Goal: Transaction & Acquisition: Subscribe to service/newsletter

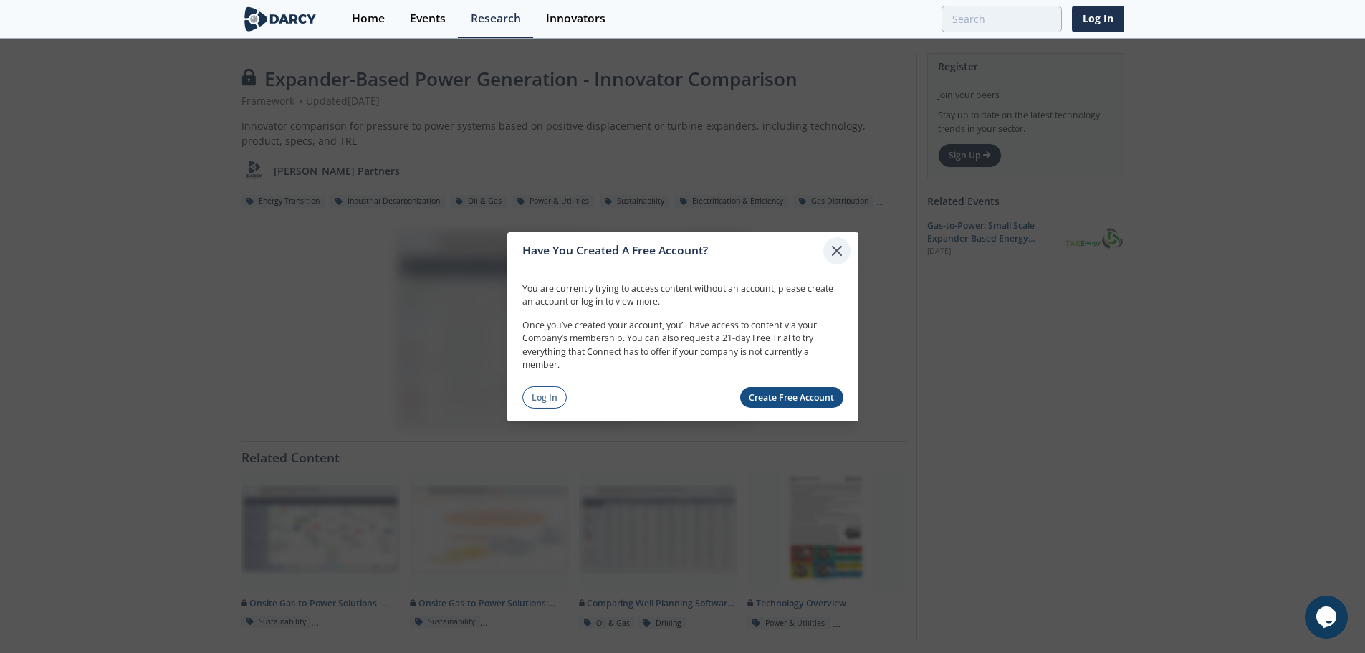
click at [837, 247] on icon at bounding box center [836, 249] width 17 height 17
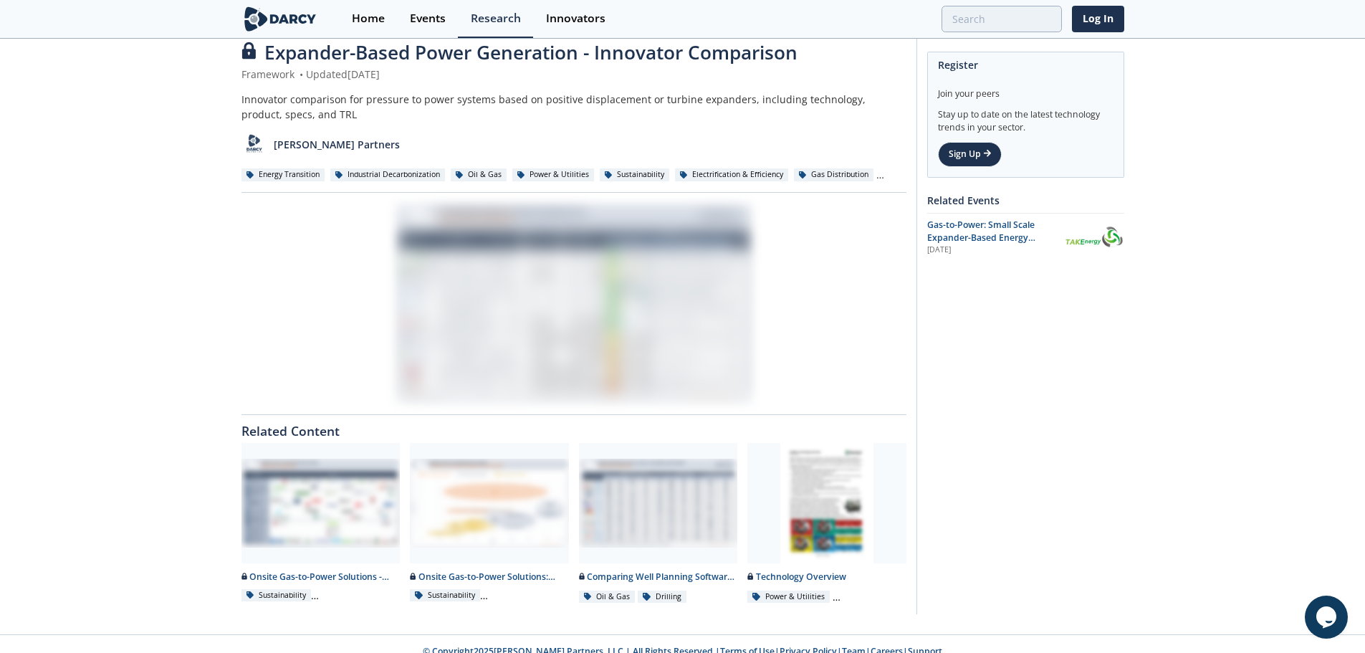
scroll to position [42, 0]
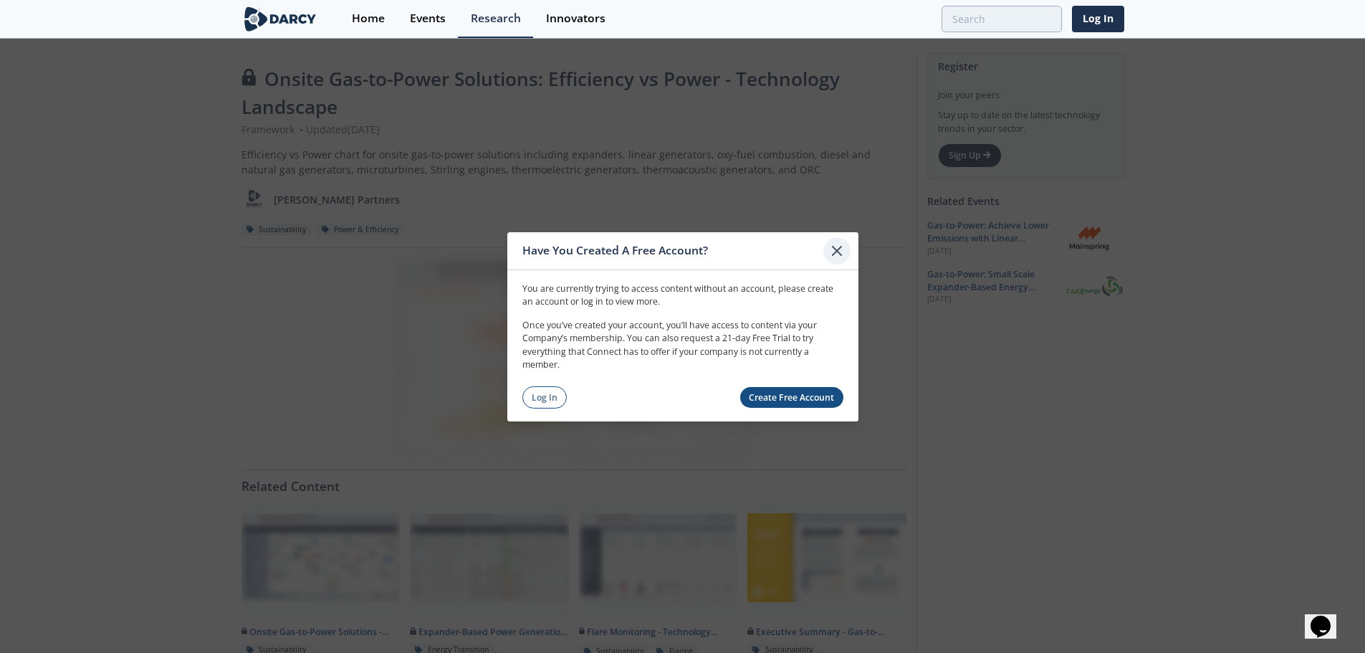
click at [835, 250] on icon at bounding box center [836, 249] width 17 height 17
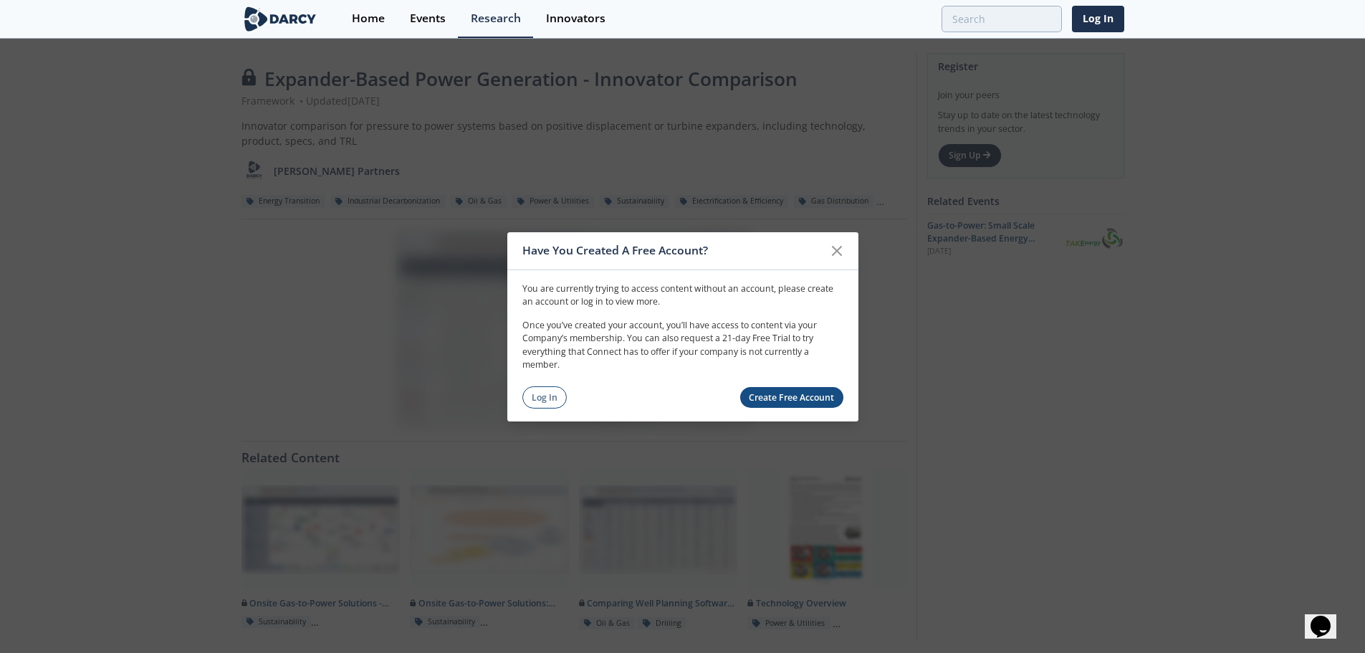
click at [775, 400] on link "Create Free Account" at bounding box center [791, 397] width 103 height 21
drag, startPoint x: 522, startPoint y: 323, endPoint x: 687, endPoint y: 371, distance: 171.6
click at [687, 371] on p "Once you’ve created your account, you’ll have access to content via your Compan…" at bounding box center [682, 345] width 321 height 53
click at [777, 395] on link "Create Free Account" at bounding box center [791, 397] width 103 height 21
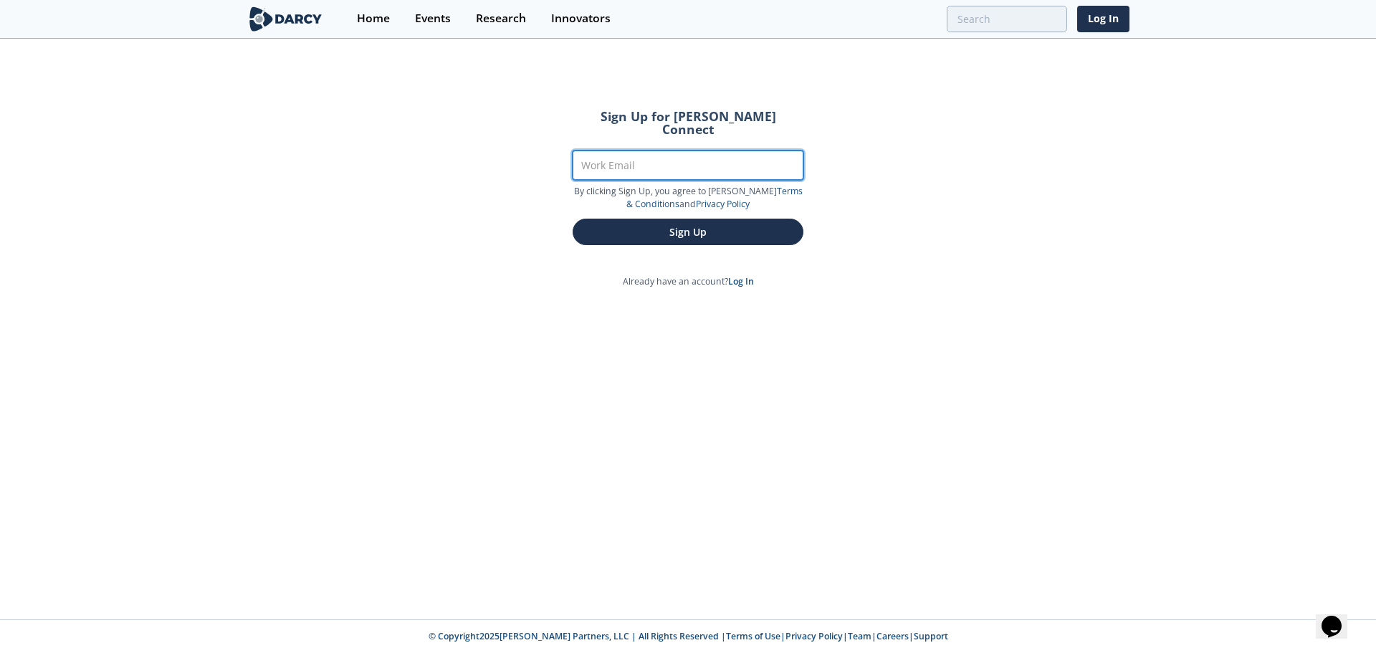
click at [648, 154] on input "Work Email" at bounding box center [687, 164] width 231 height 29
type input "[PERSON_NAME][EMAIL_ADDRESS][DOMAIN_NAME]"
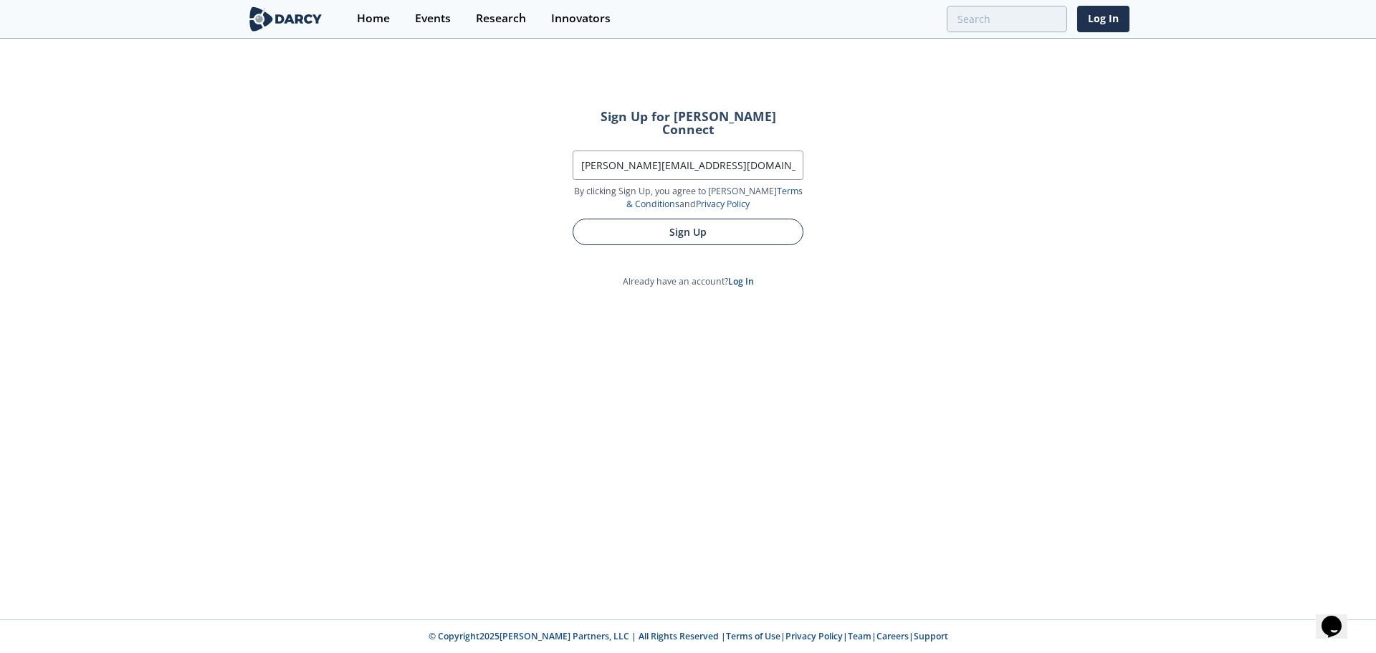
click at [635, 219] on button "Sign Up" at bounding box center [687, 232] width 231 height 27
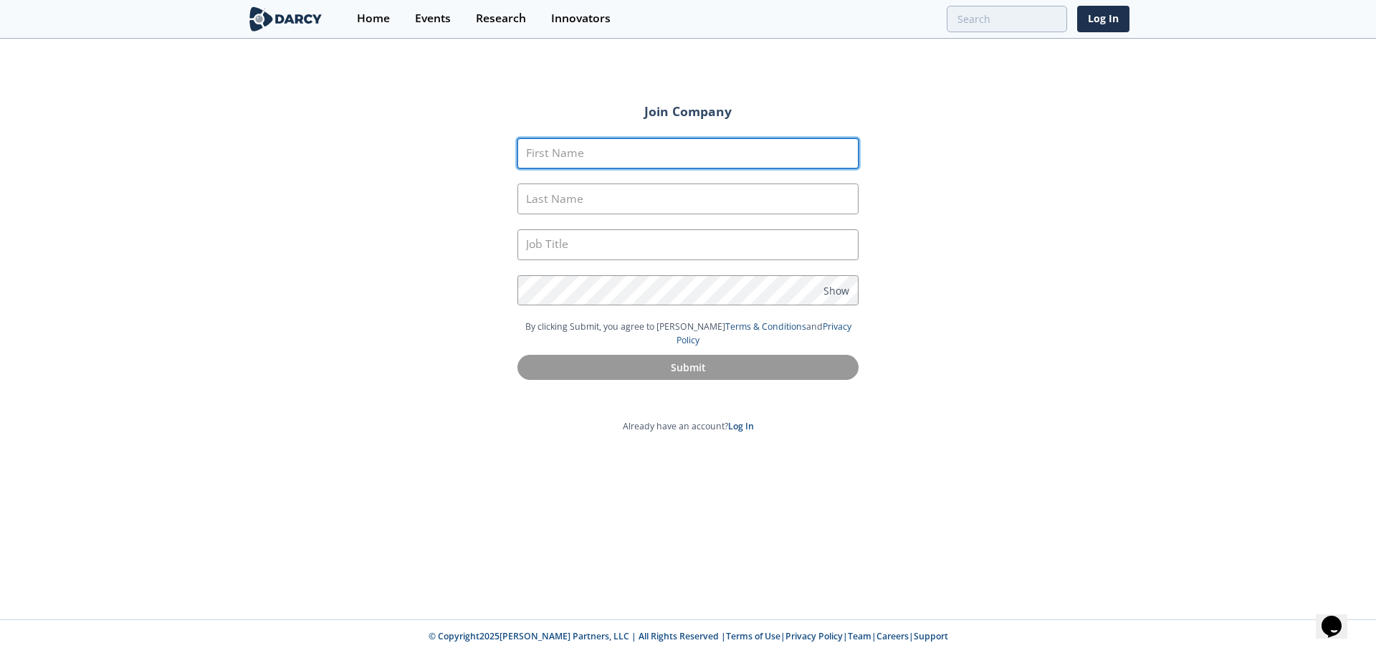
click at [605, 144] on input "First Name" at bounding box center [687, 153] width 341 height 31
type input "[PERSON_NAME]"
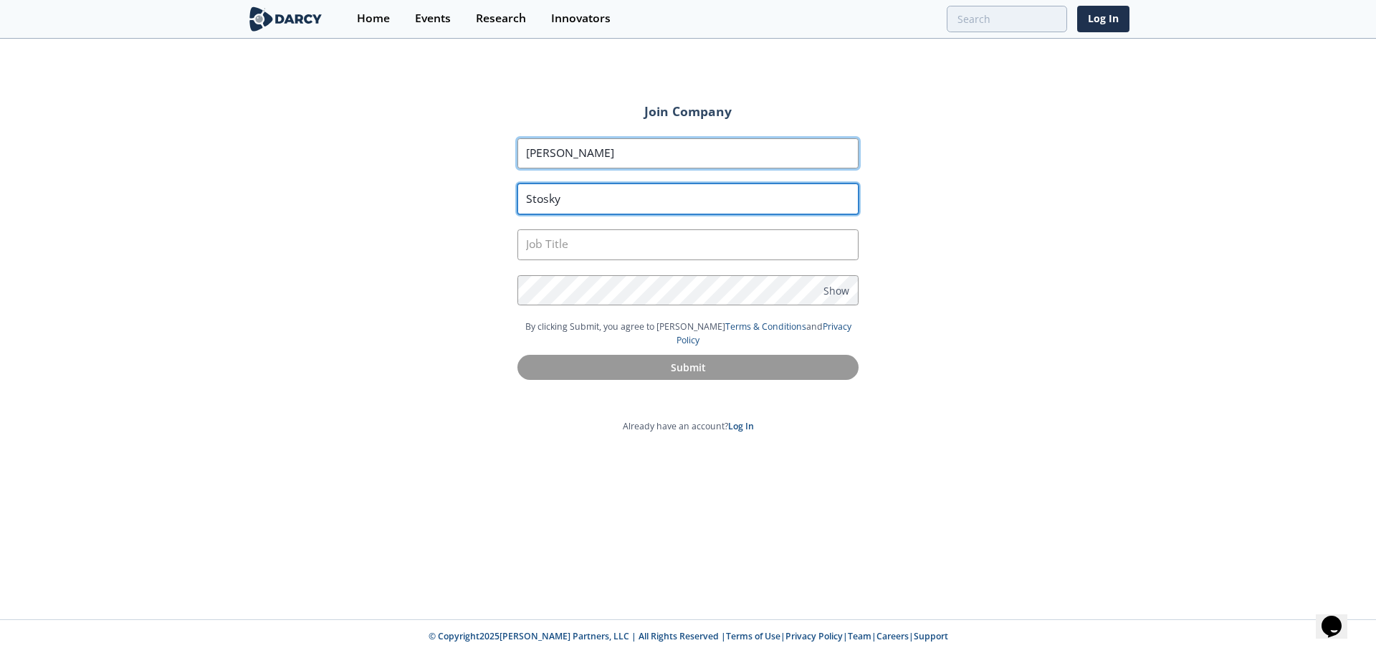
type input "Stosky"
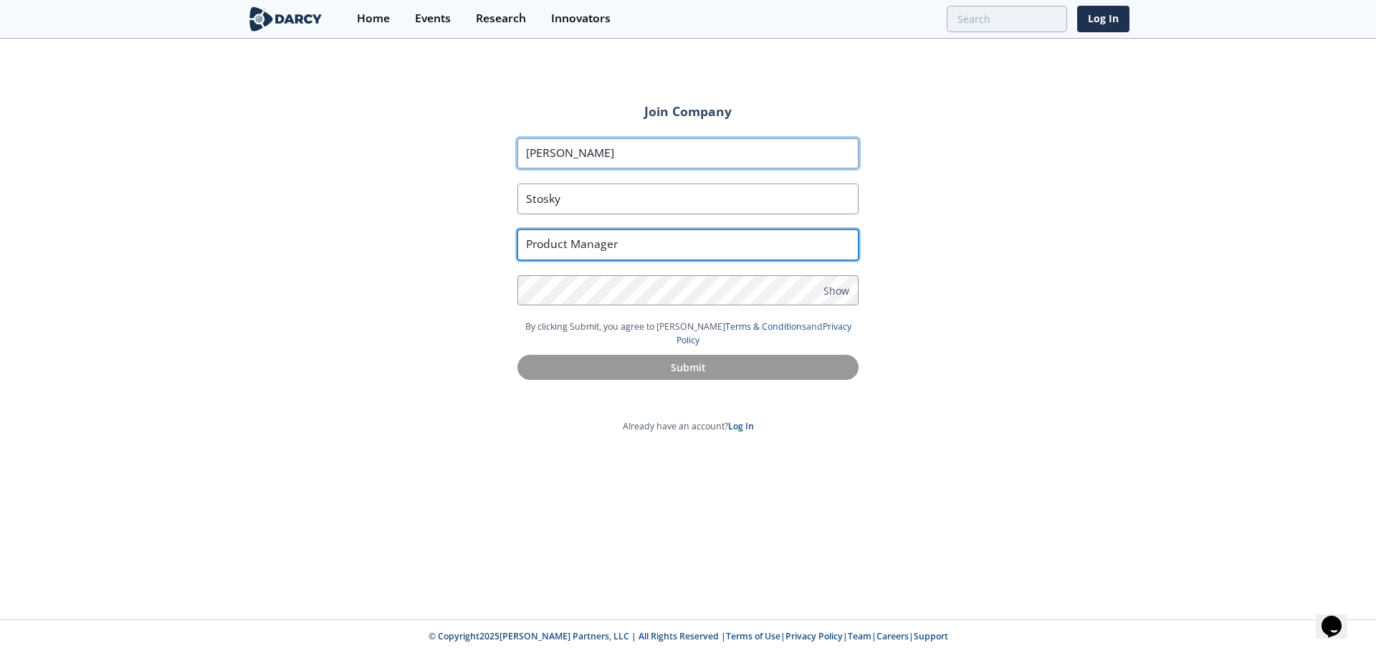
type input "Product Manager"
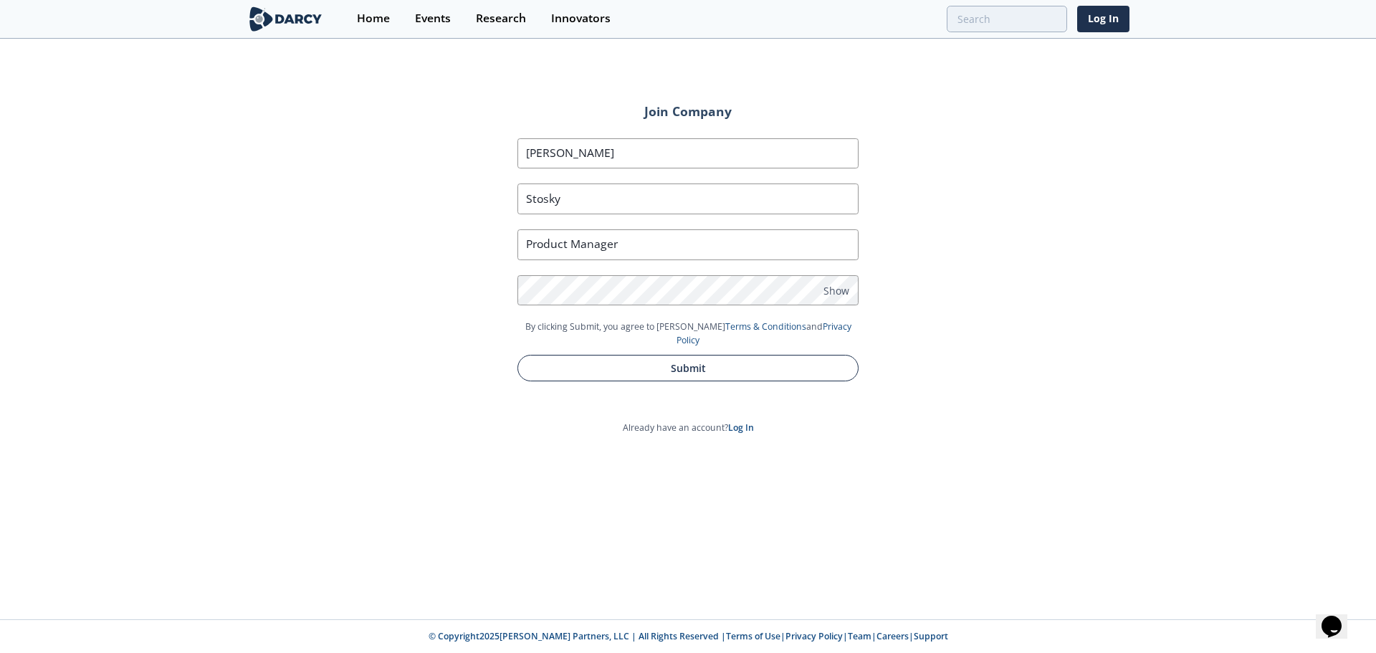
click at [709, 356] on button "Submit" at bounding box center [687, 368] width 341 height 27
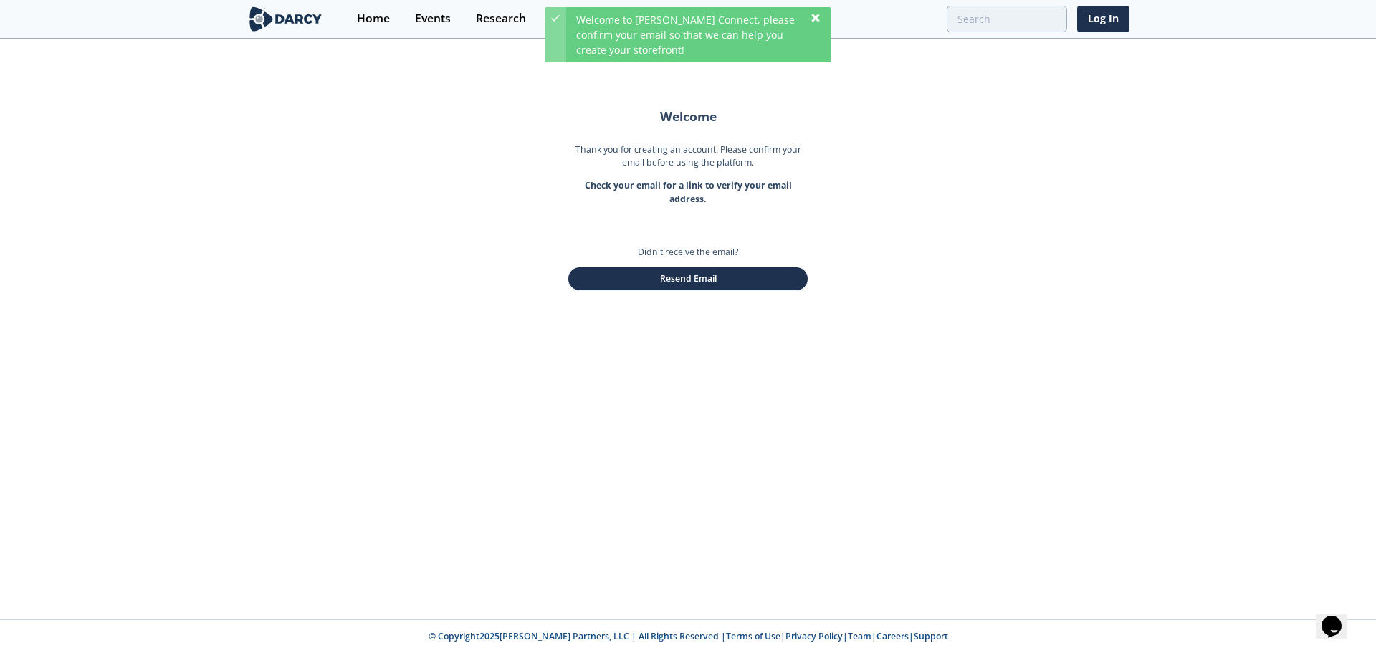
click at [815, 14] on icon at bounding box center [815, 17] width 11 height 11
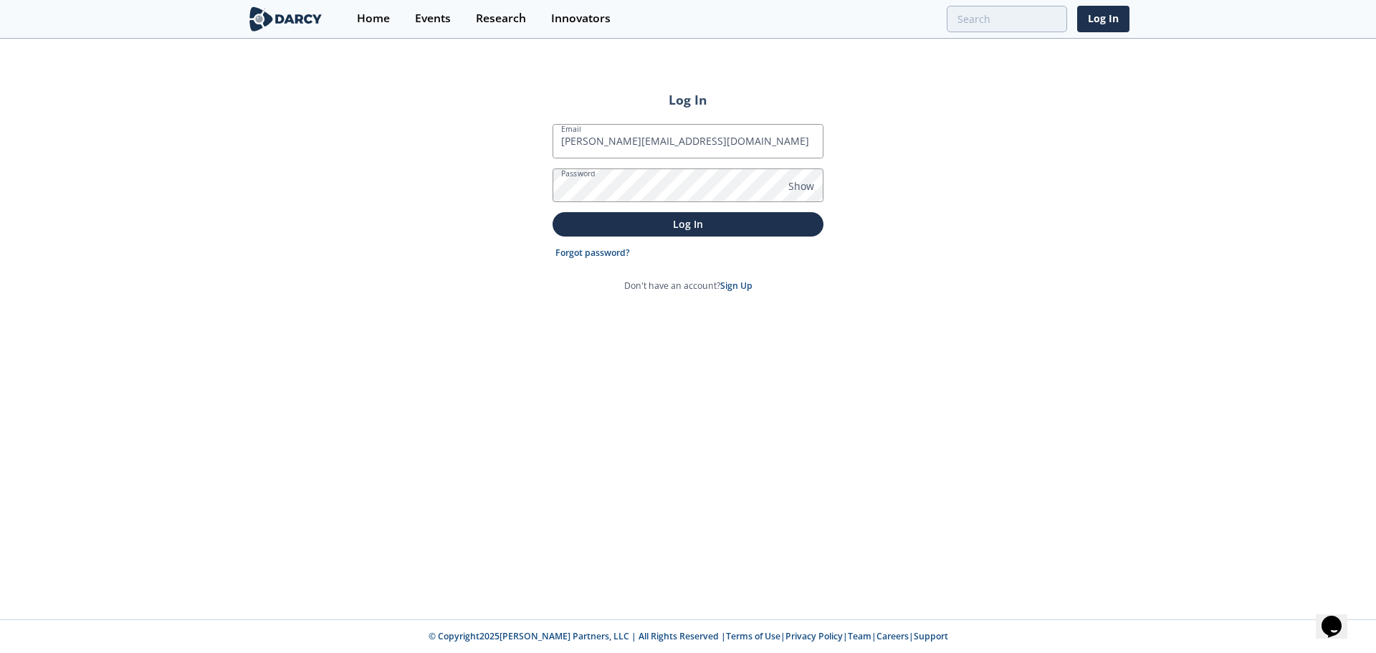
click at [552, 212] on button "Log In" at bounding box center [687, 224] width 271 height 24
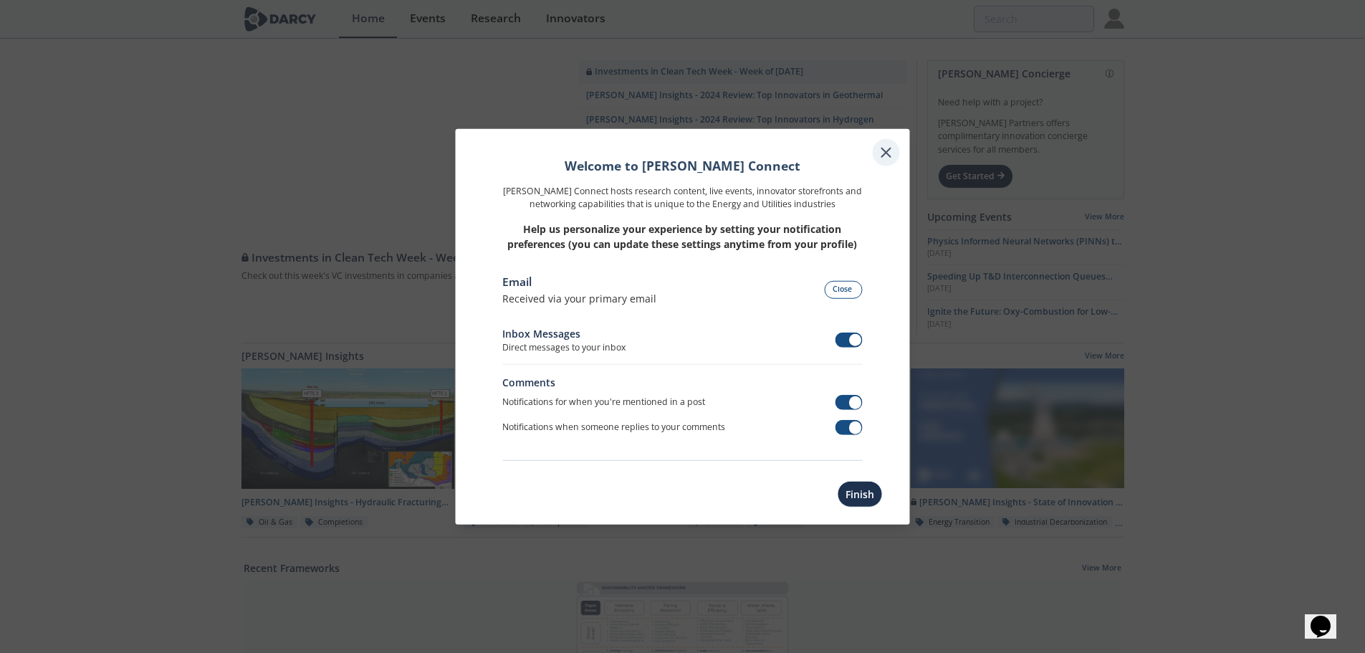
click at [891, 154] on icon at bounding box center [886, 151] width 17 height 17
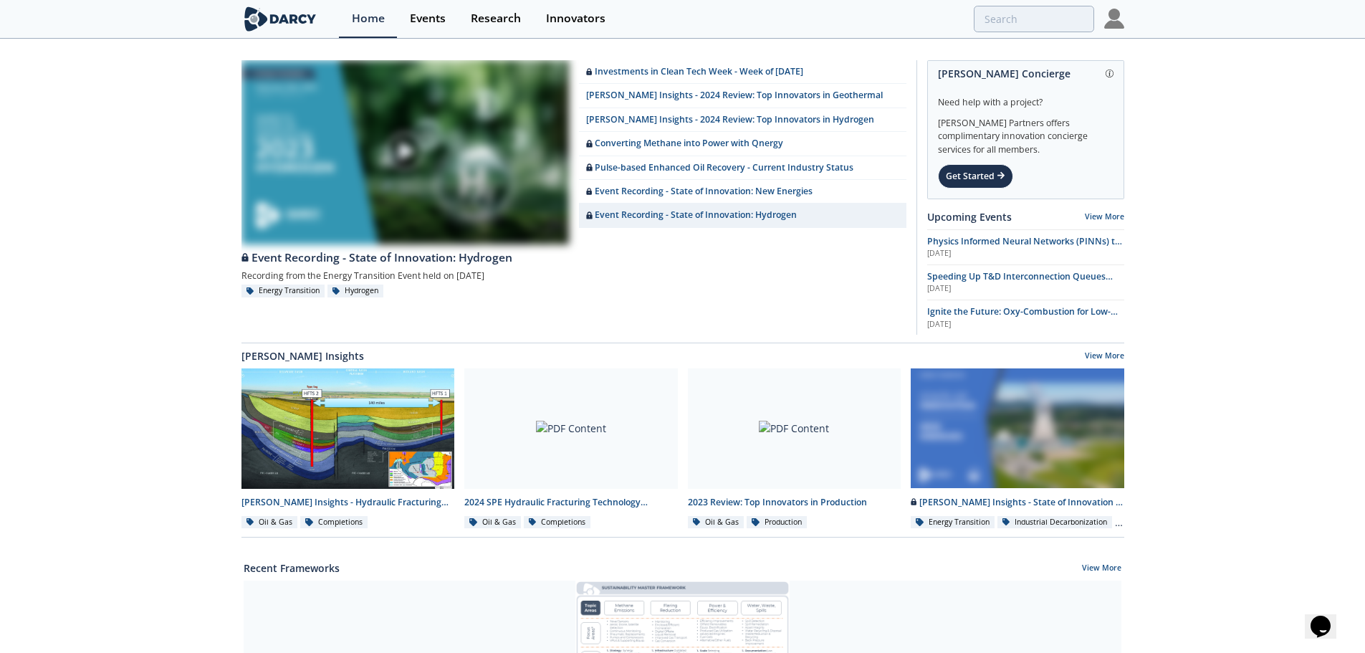
drag, startPoint x: 757, startPoint y: 426, endPoint x: 768, endPoint y: 427, distance: 10.8
click at [757, 426] on div at bounding box center [795, 428] width 214 height 120
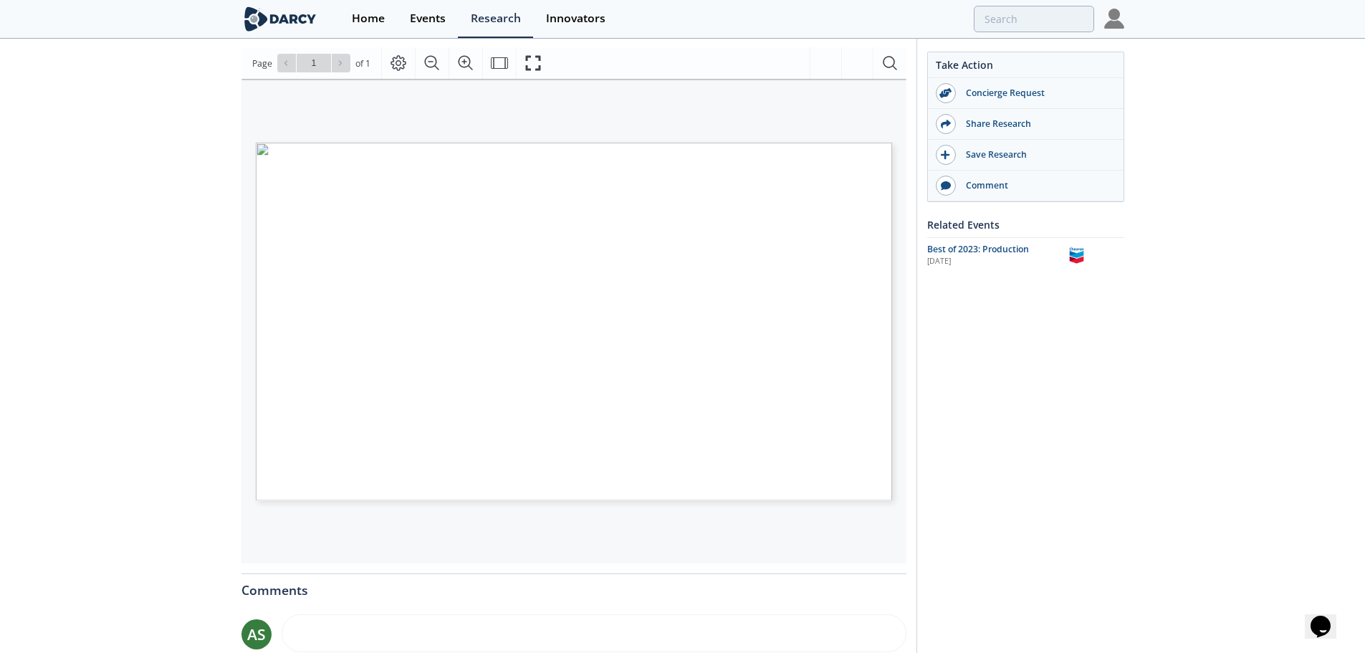
scroll to position [215, 0]
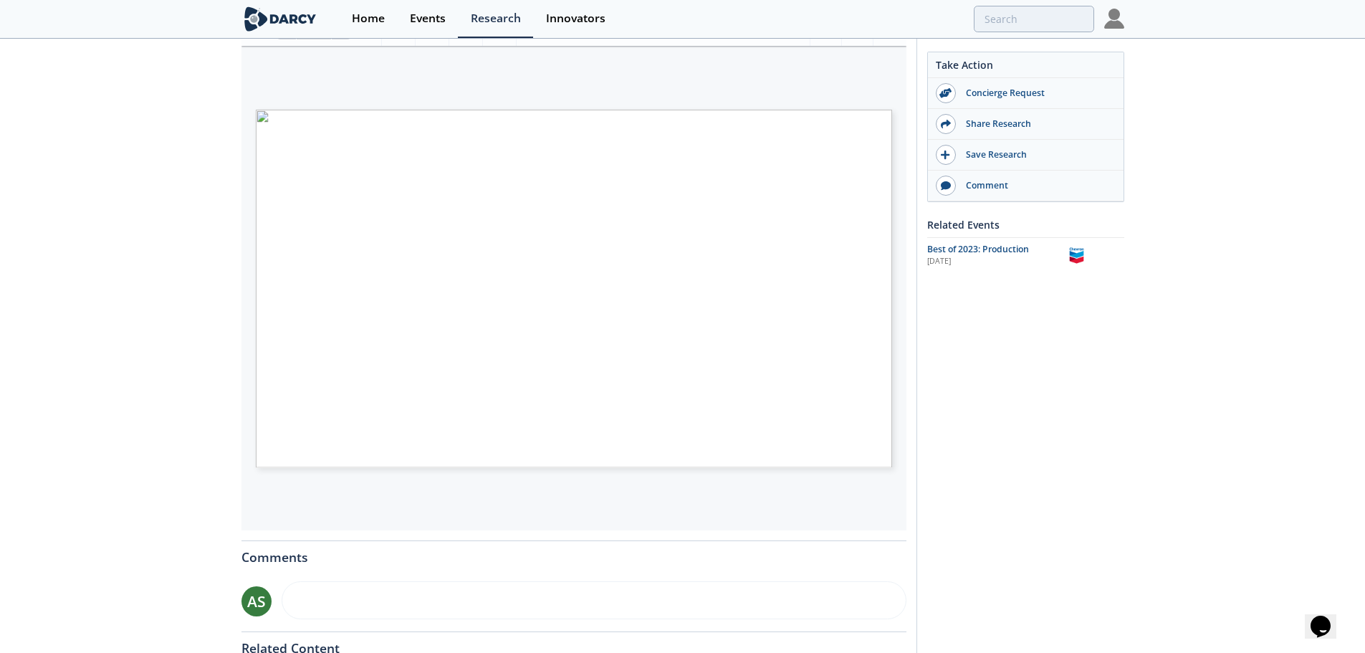
drag, startPoint x: 166, startPoint y: 239, endPoint x: 191, endPoint y: 247, distance: 26.3
click at [166, 239] on div "2023 Review: Top Innovators in Production Insight • Updated March 21, 2024 The …" at bounding box center [682, 338] width 1365 height 1026
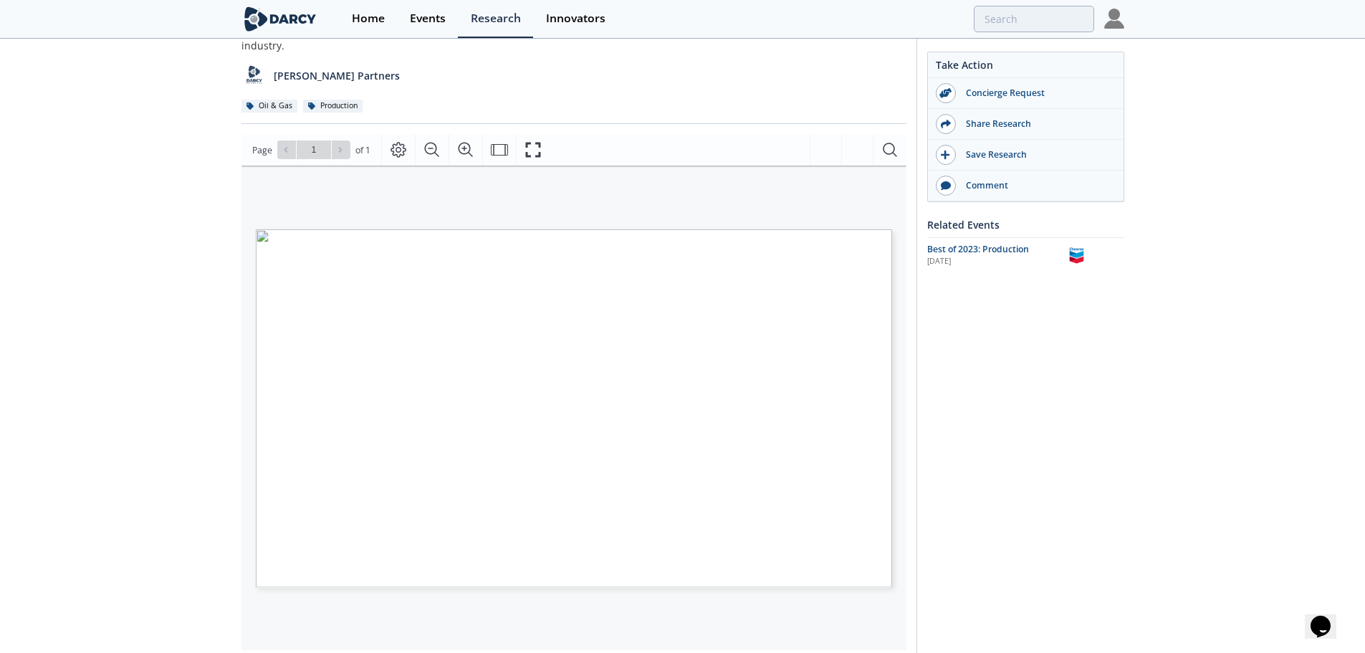
scroll to position [0, 0]
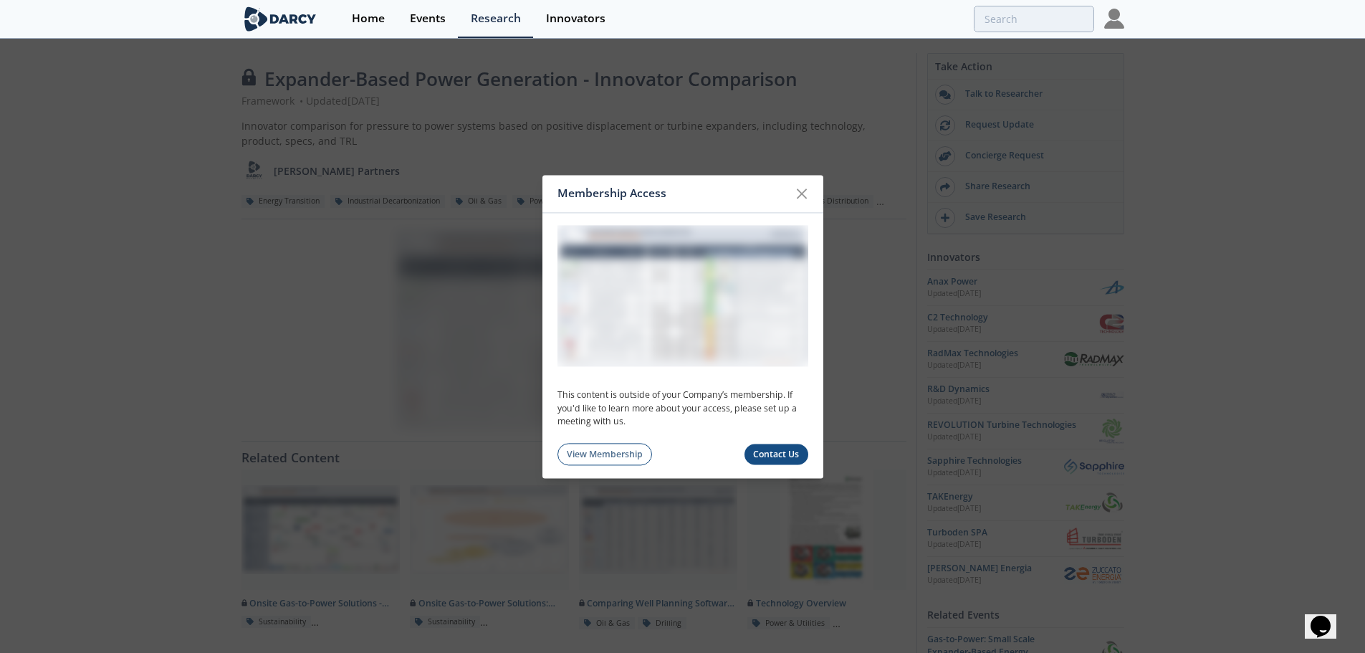
click at [804, 188] on icon at bounding box center [801, 193] width 17 height 17
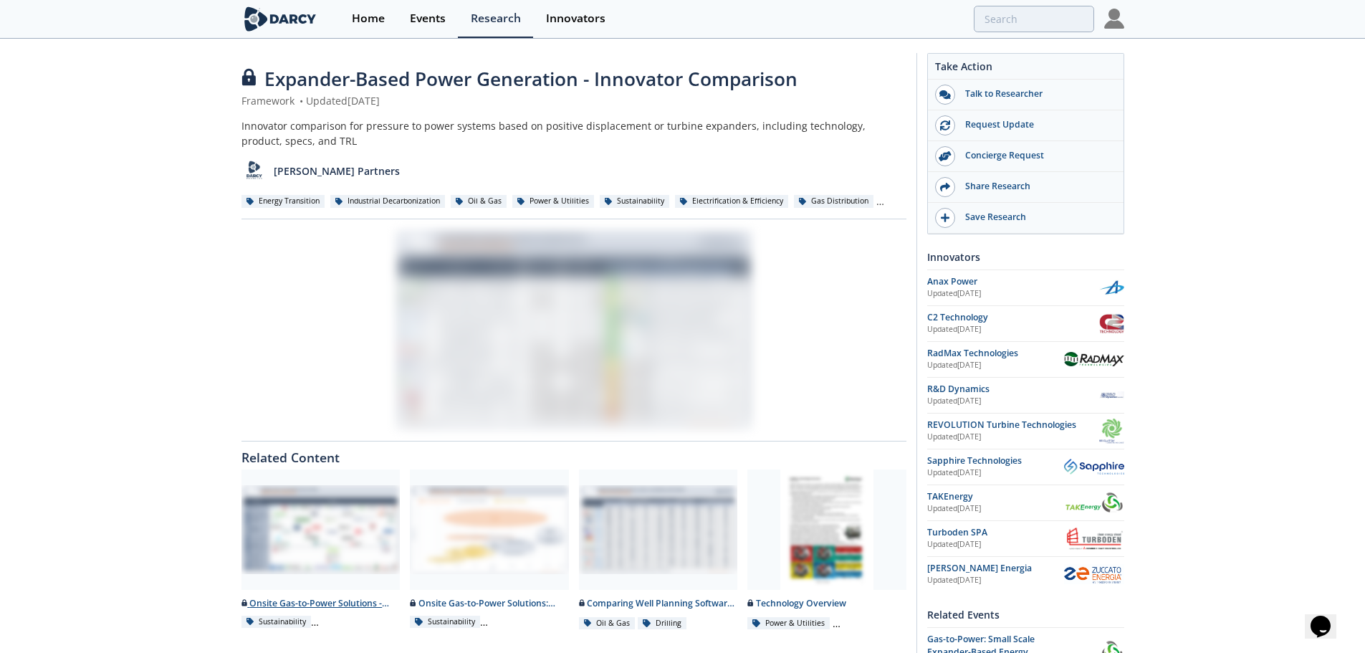
click at [307, 518] on div at bounding box center [320, 529] width 159 height 120
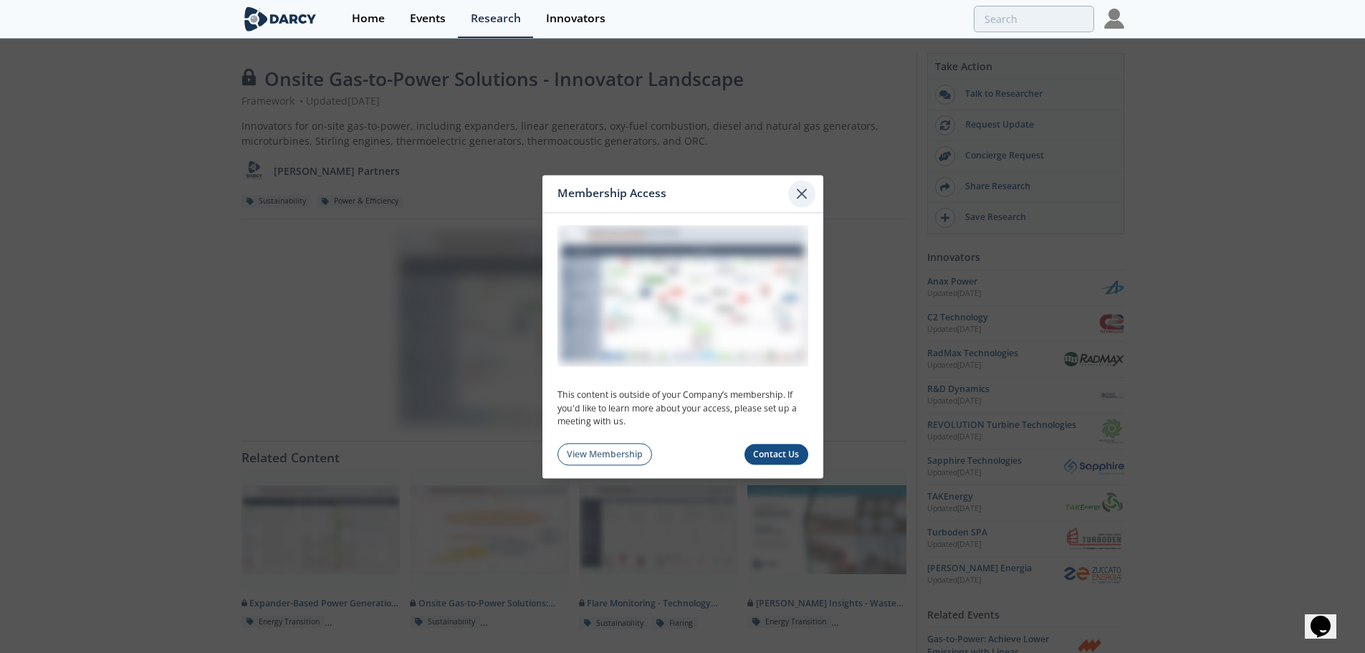
drag, startPoint x: 797, startPoint y: 188, endPoint x: 808, endPoint y: 192, distance: 10.9
click at [800, 188] on icon at bounding box center [801, 193] width 17 height 17
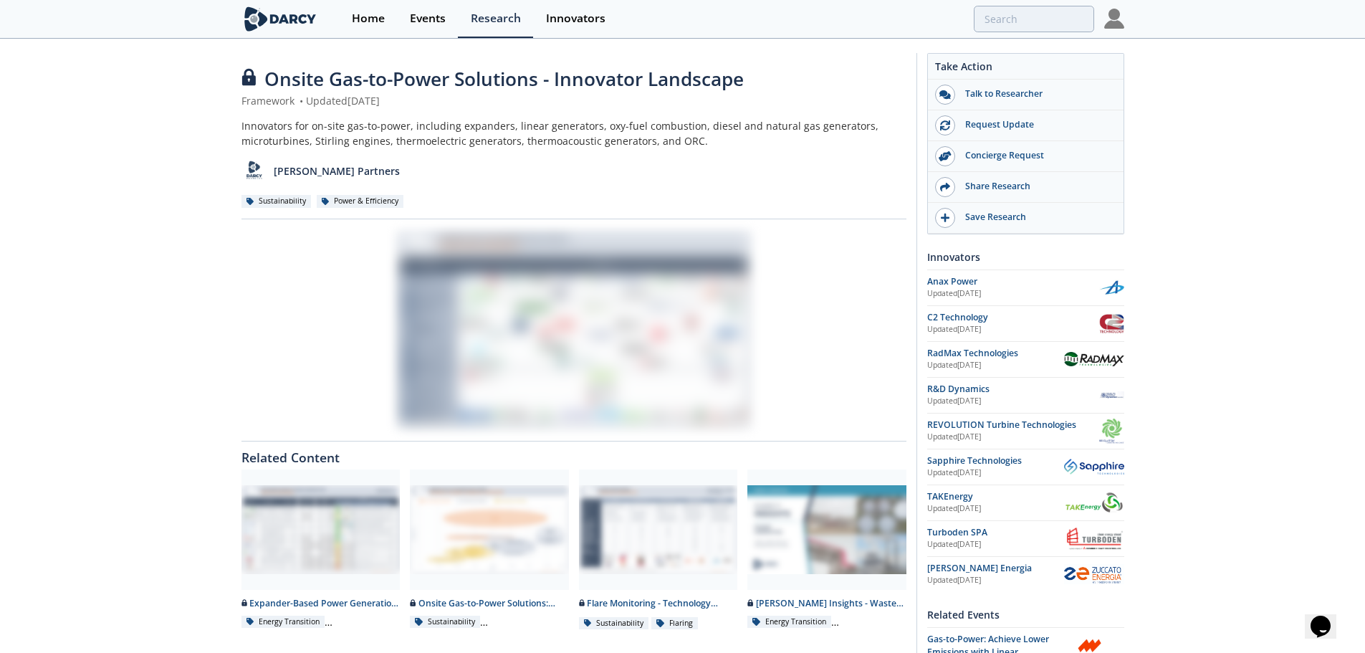
click at [286, 20] on img at bounding box center [280, 18] width 78 height 25
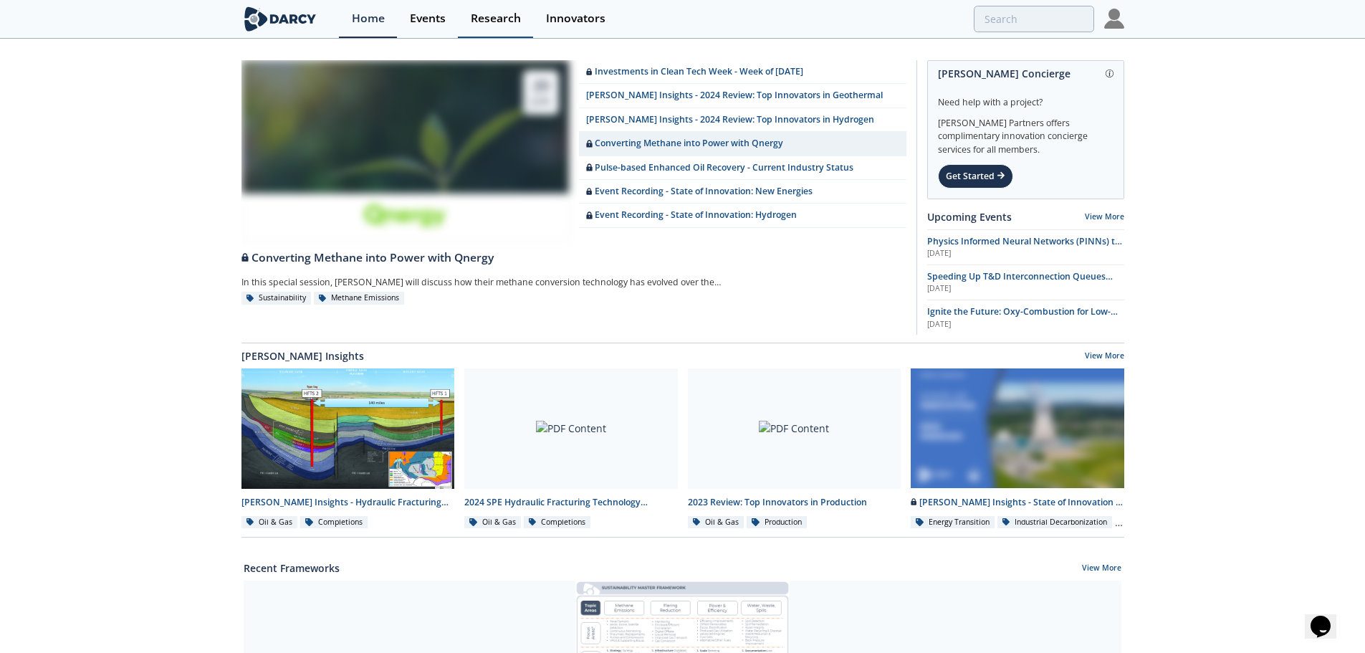
click at [512, 16] on div "Research" at bounding box center [496, 18] width 50 height 11
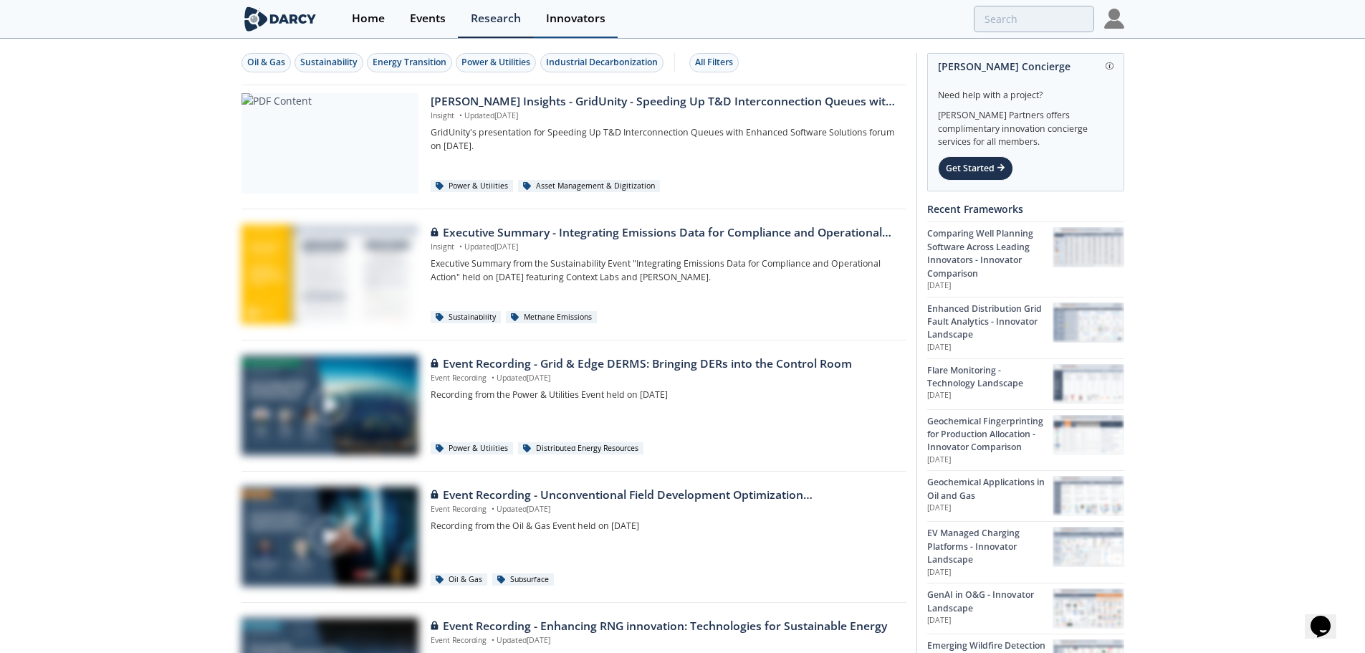
click at [580, 19] on div "Innovators" at bounding box center [575, 18] width 59 height 11
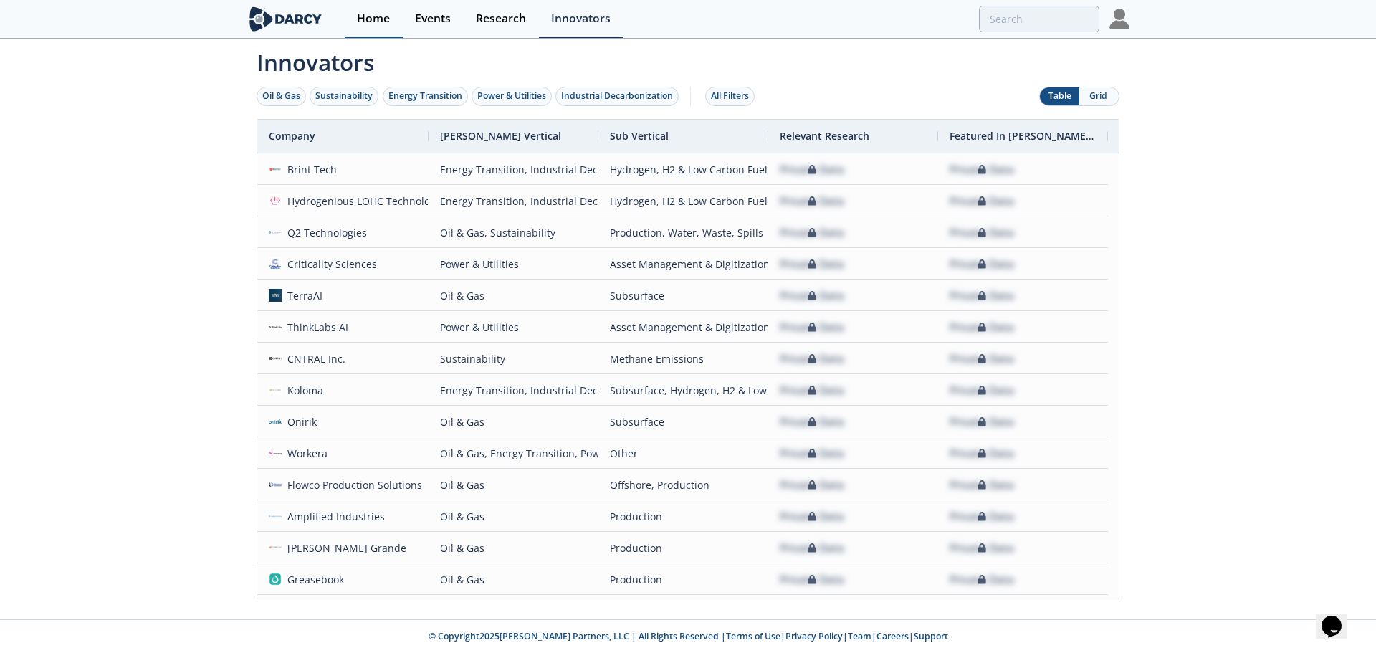
click at [356, 16] on link "Home" at bounding box center [374, 19] width 58 height 38
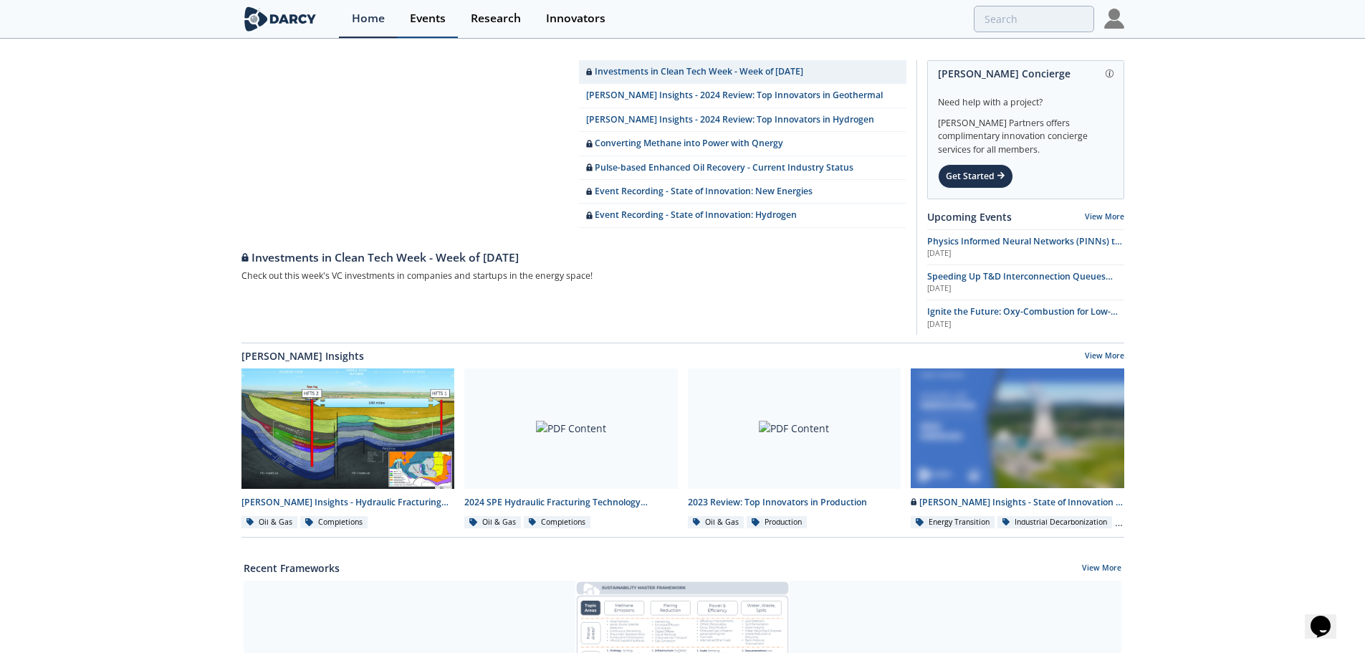
click at [429, 14] on div "Events" at bounding box center [428, 18] width 36 height 11
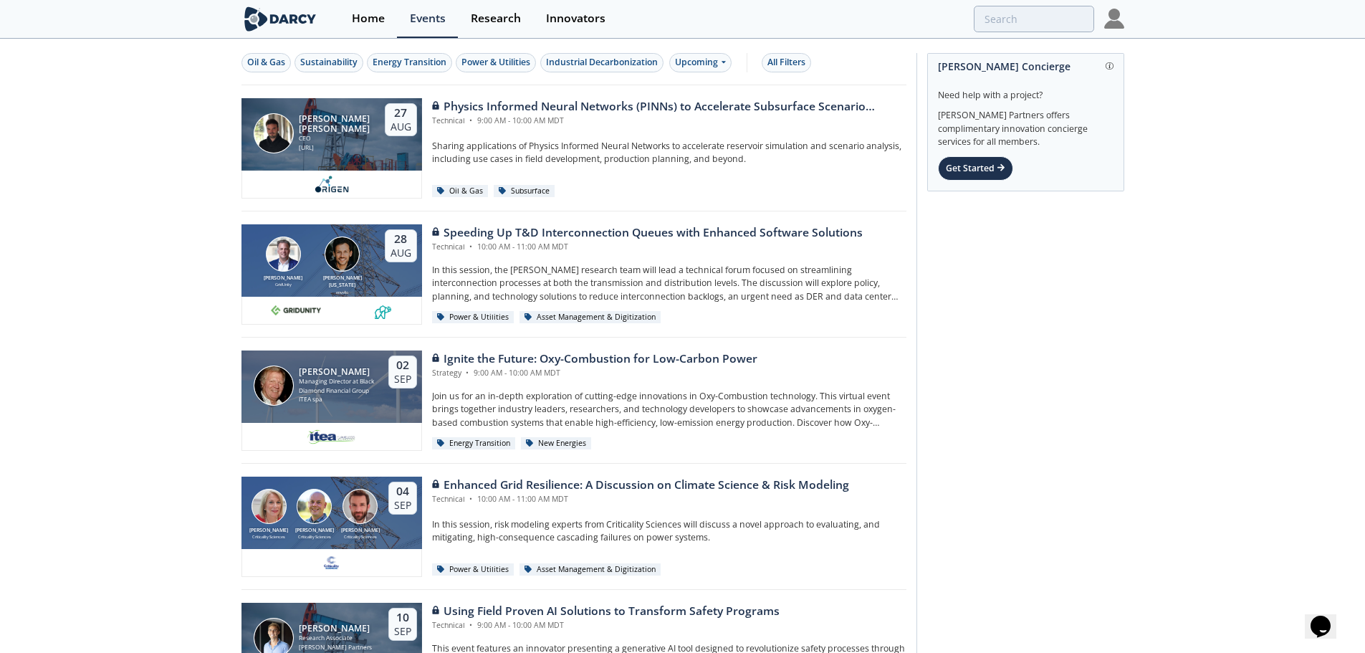
drag, startPoint x: 169, startPoint y: 526, endPoint x: 160, endPoint y: 289, distance: 236.6
click at [363, 17] on div "Home" at bounding box center [368, 18] width 33 height 11
